Goal: Task Accomplishment & Management: Manage account settings

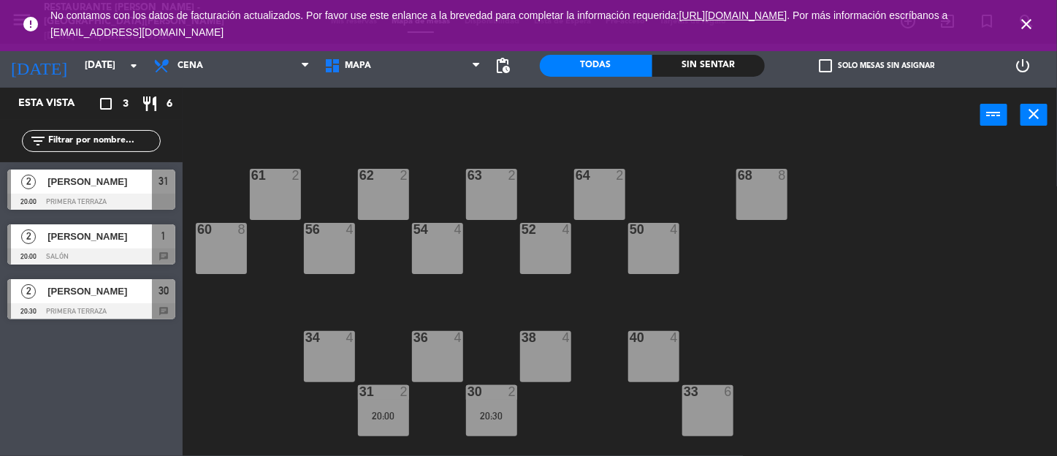
drag, startPoint x: 1024, startPoint y: 25, endPoint x: 1015, endPoint y: 20, distance: 9.8
click at [1024, 25] on icon "close" at bounding box center [1026, 24] width 18 height 18
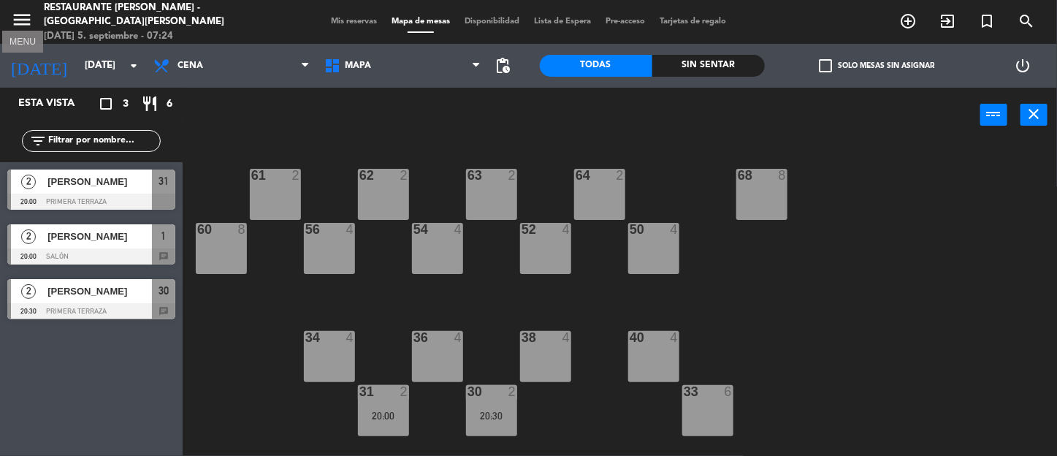
click at [25, 23] on icon "menu" at bounding box center [22, 20] width 22 height 22
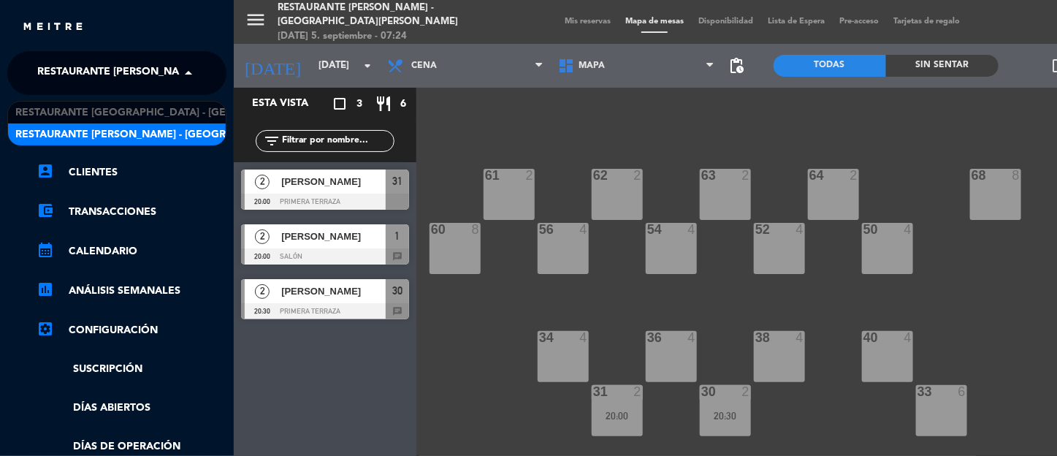
click at [189, 77] on span at bounding box center [192, 73] width 25 height 31
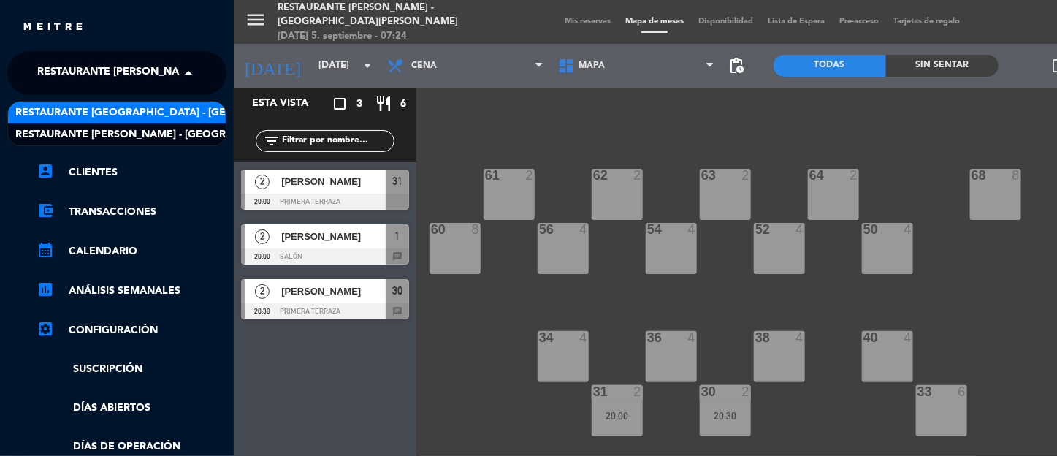
click at [142, 112] on span "Restaurante [GEOGRAPHIC_DATA] - [GEOGRAPHIC_DATA][PERSON_NAME]" at bounding box center [208, 112] width 386 height 17
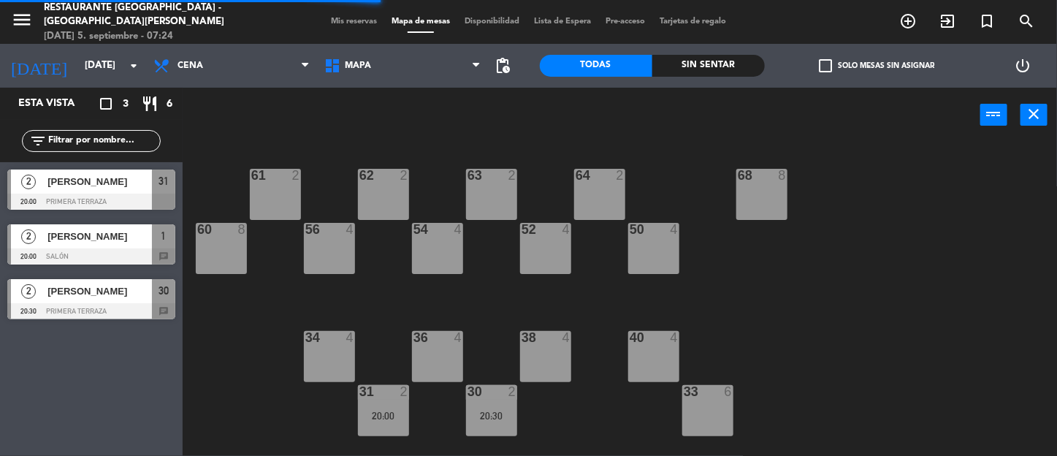
click at [340, 25] on span "Mis reservas" at bounding box center [354, 22] width 61 height 8
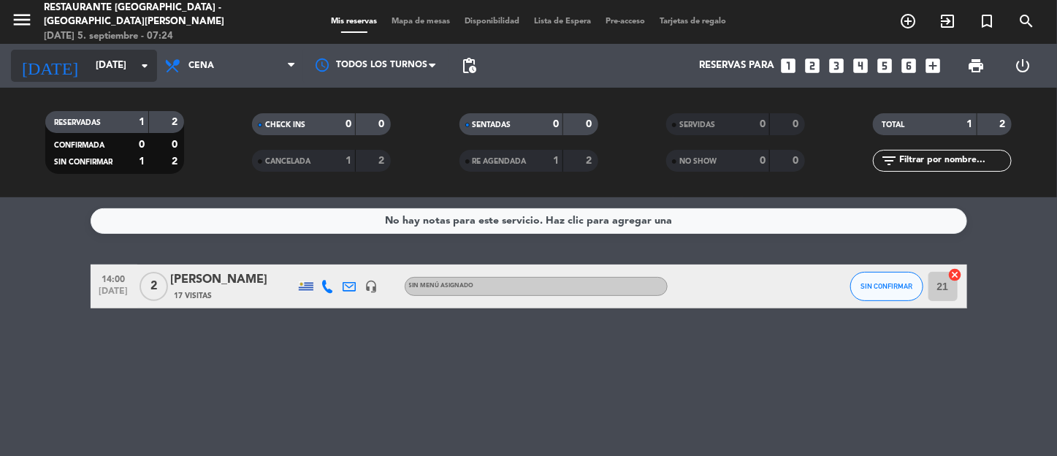
click at [146, 66] on icon "arrow_drop_down" at bounding box center [145, 66] width 18 height 18
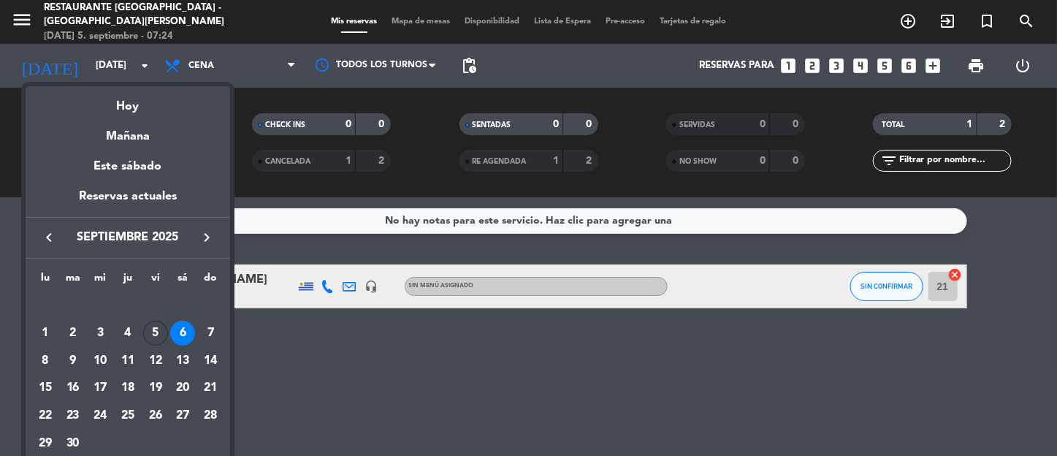
click at [158, 334] on div "5" at bounding box center [155, 333] width 25 height 25
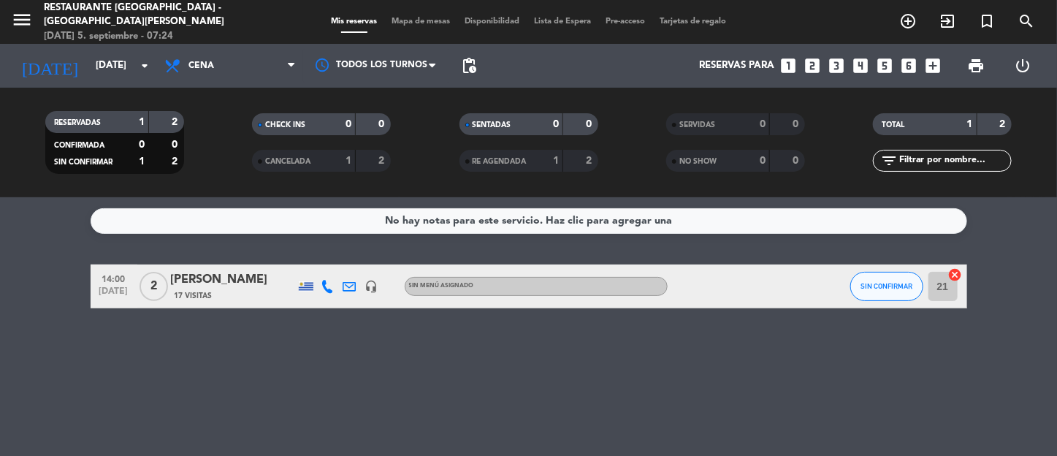
type input "[DATE]"
click at [18, 22] on icon "menu" at bounding box center [22, 20] width 22 height 22
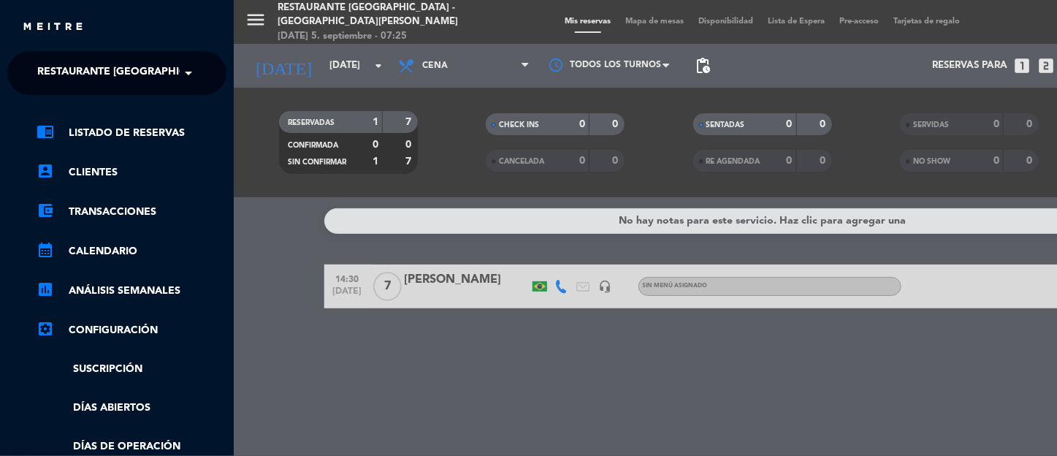
click at [186, 74] on span at bounding box center [192, 73] width 25 height 31
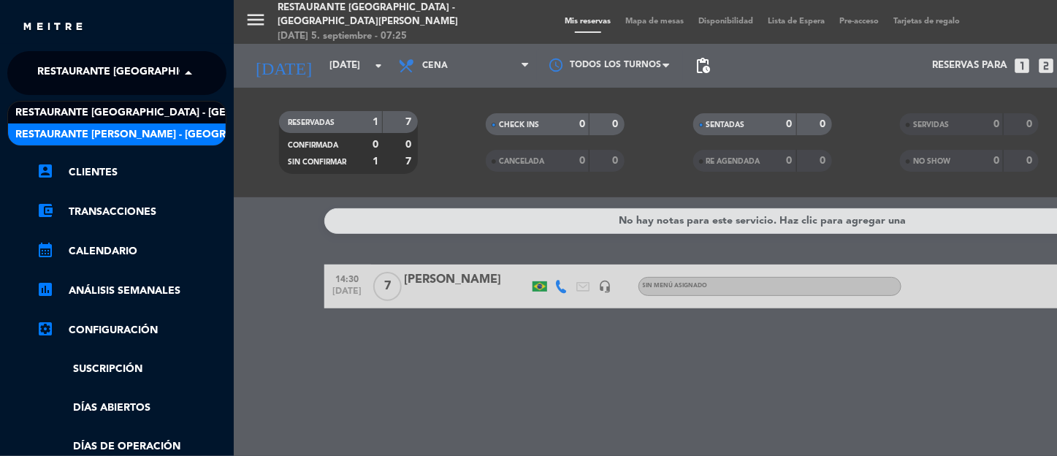
click at [155, 129] on span "Restaurante [PERSON_NAME] - [GEOGRAPHIC_DATA][PERSON_NAME]" at bounding box center [196, 134] width 362 height 17
